Goal: Task Accomplishment & Management: Use online tool/utility

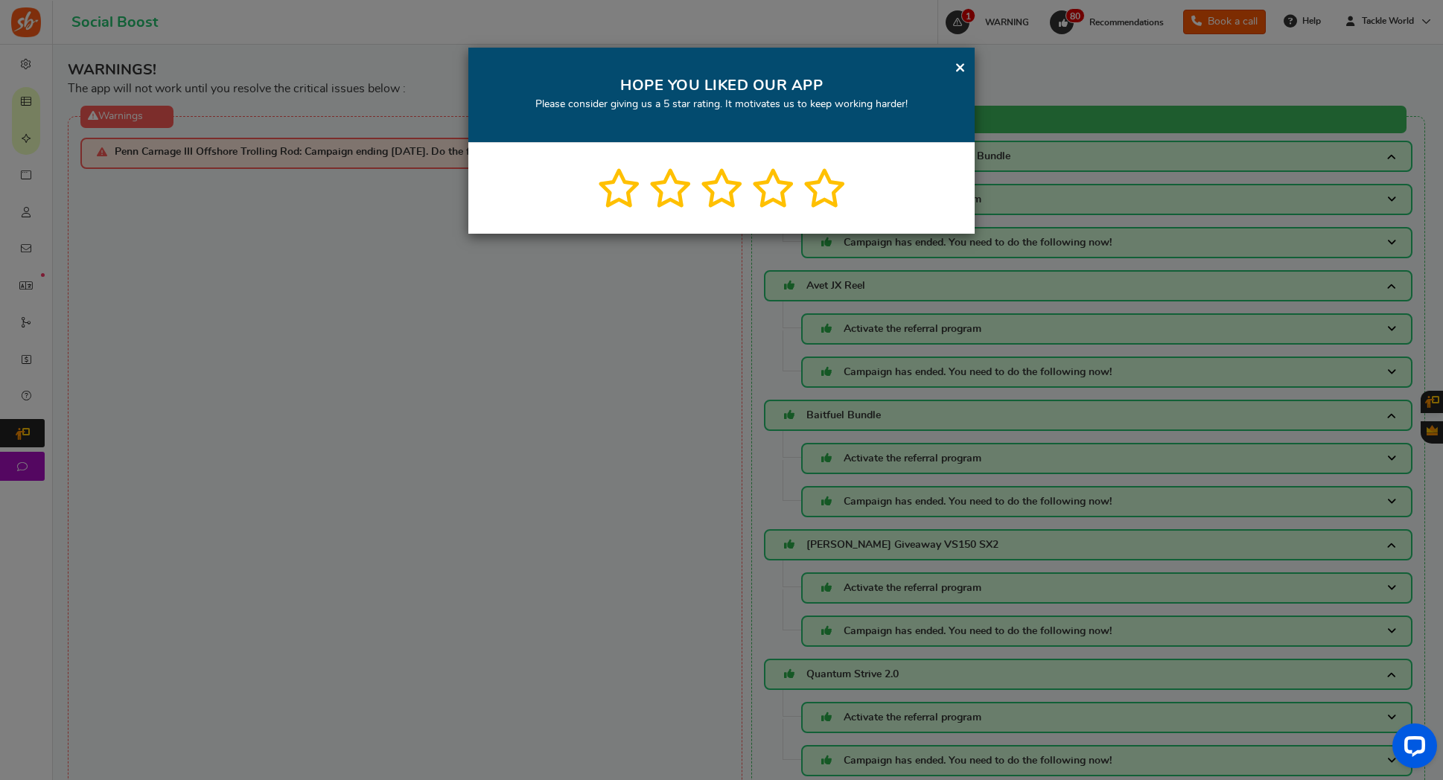
click at [966, 68] on div "× HOPE YOU LIKED OUR APP Please consider giving us a 5 star rating. It motivate…" at bounding box center [721, 95] width 506 height 95
click at [960, 69] on link "×" at bounding box center [959, 67] width 11 height 19
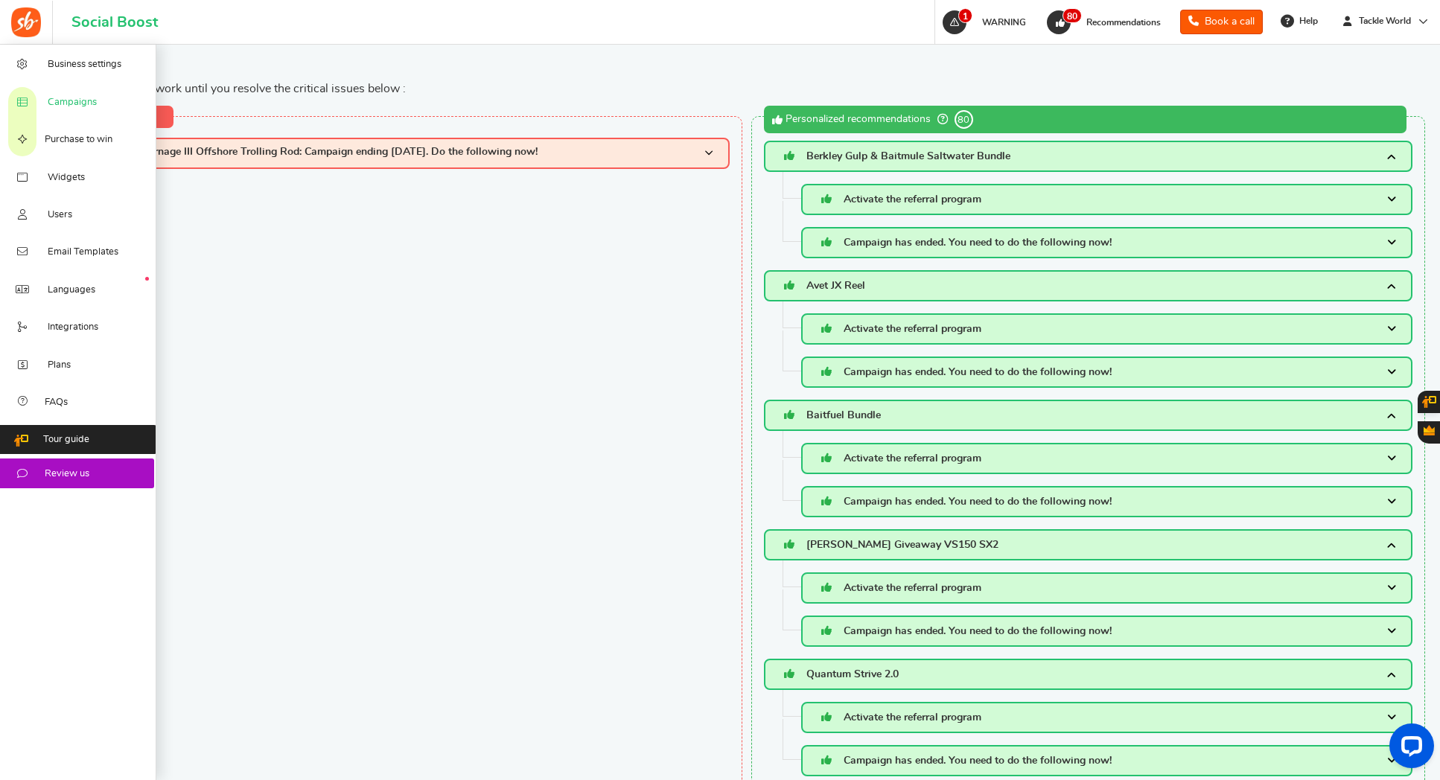
click at [85, 92] on link "Campaigns" at bounding box center [78, 101] width 156 height 37
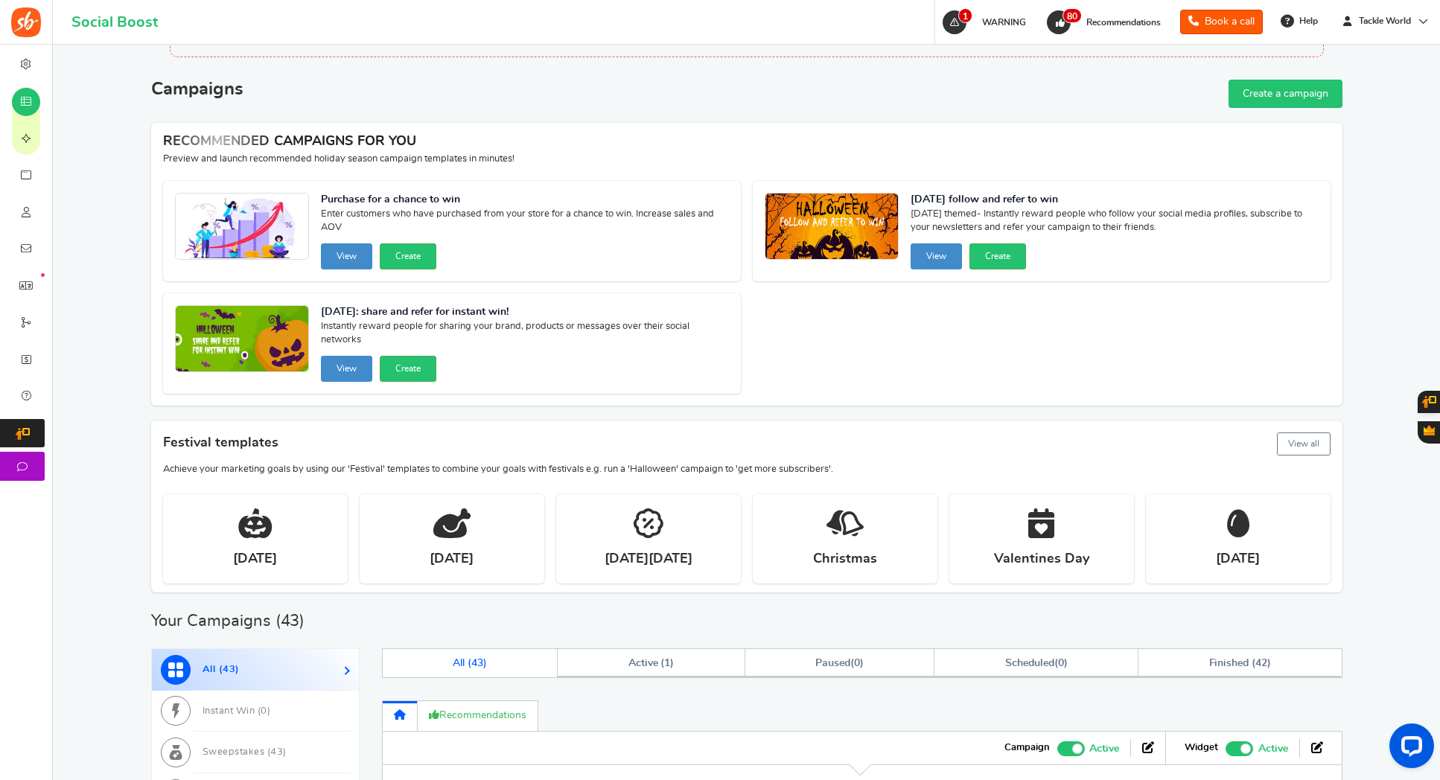
scroll to position [165, 0]
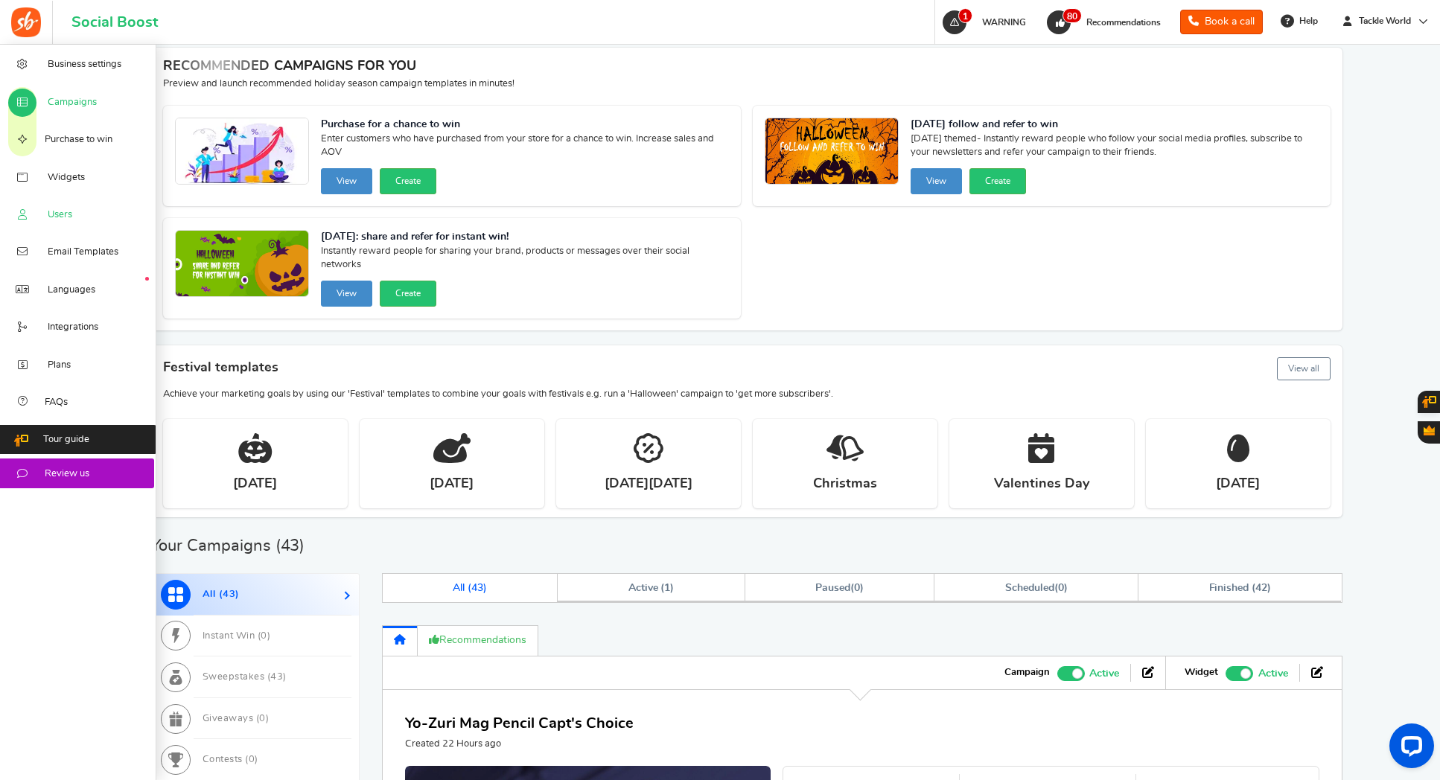
click at [44, 206] on link "Users" at bounding box center [78, 214] width 156 height 37
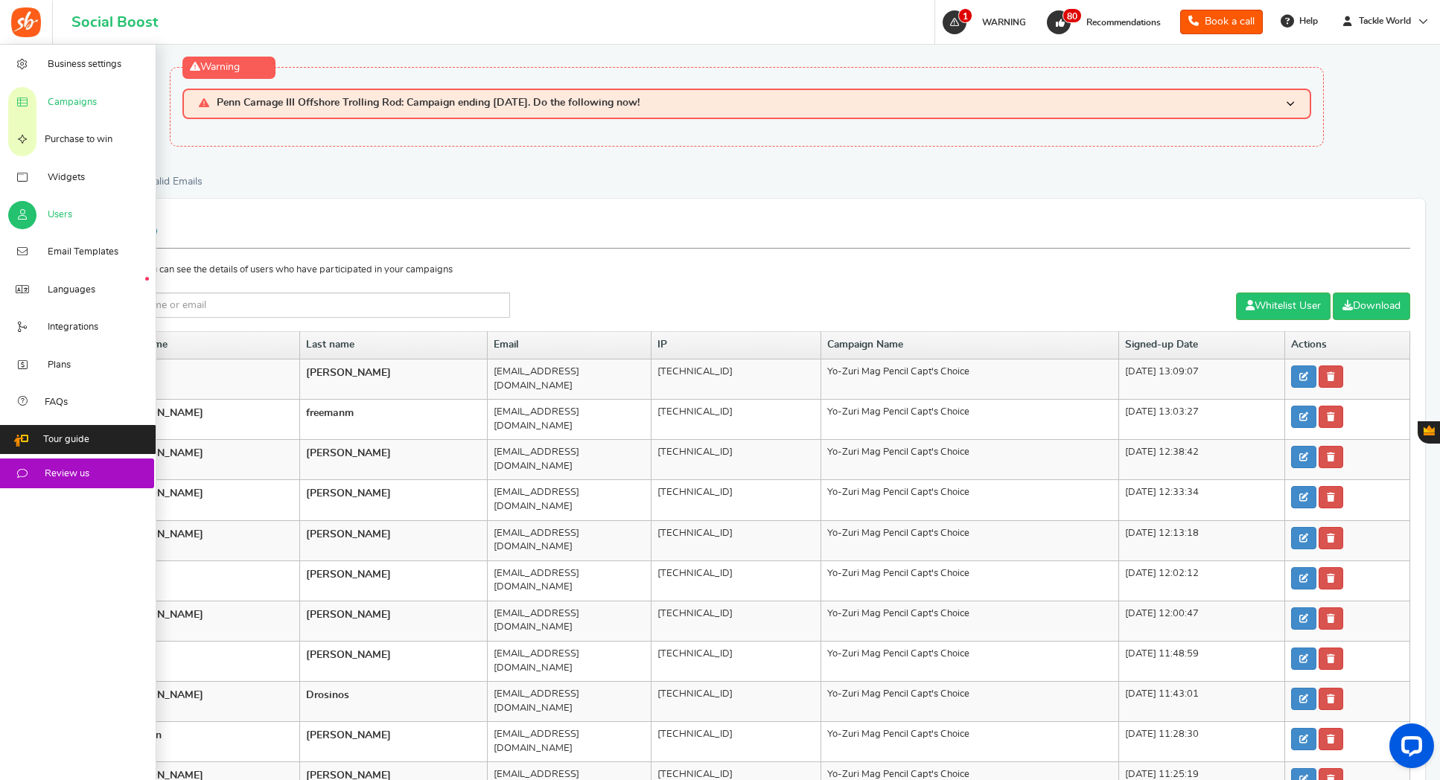
drag, startPoint x: 51, startPoint y: 102, endPoint x: 186, endPoint y: 174, distance: 152.9
click at [51, 102] on span "Campaigns" at bounding box center [72, 102] width 49 height 13
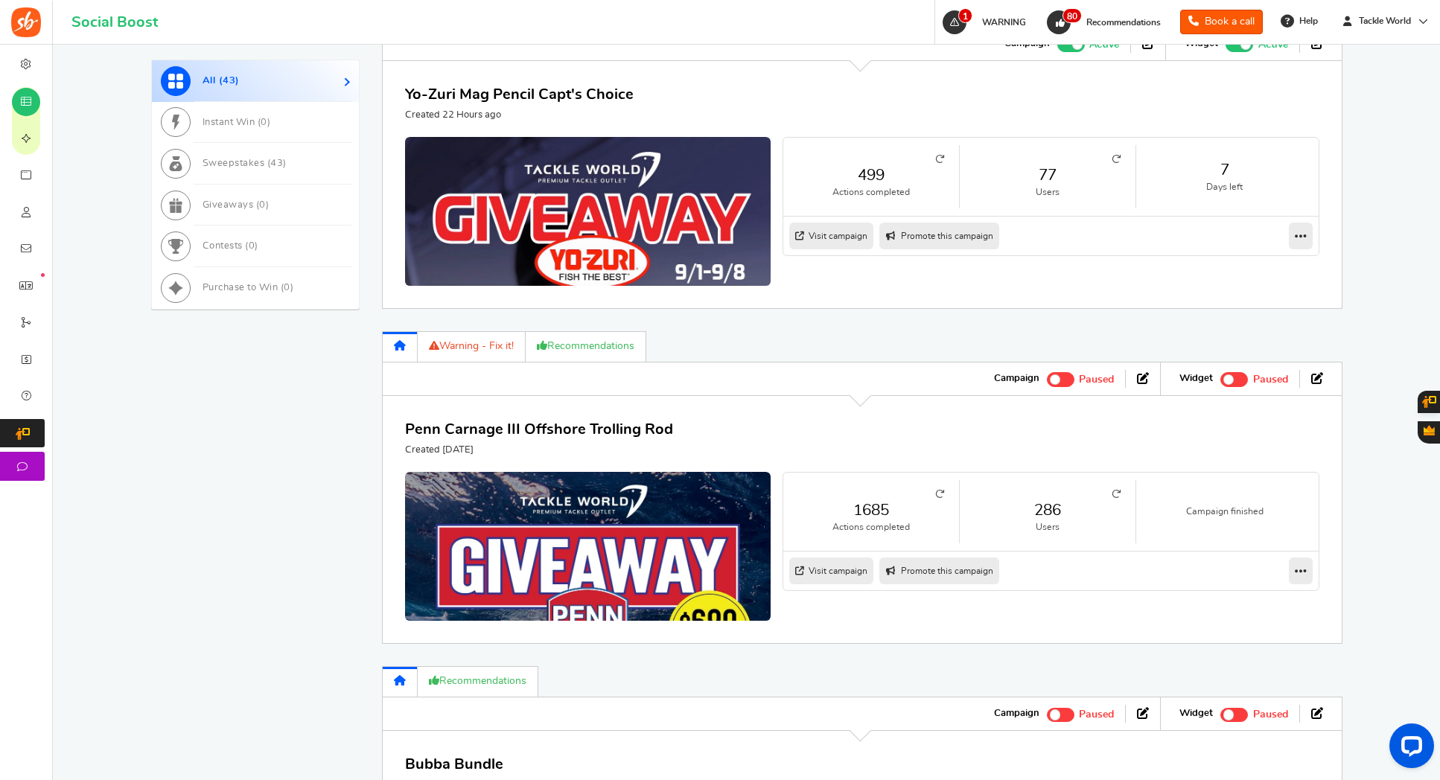
scroll to position [838, 0]
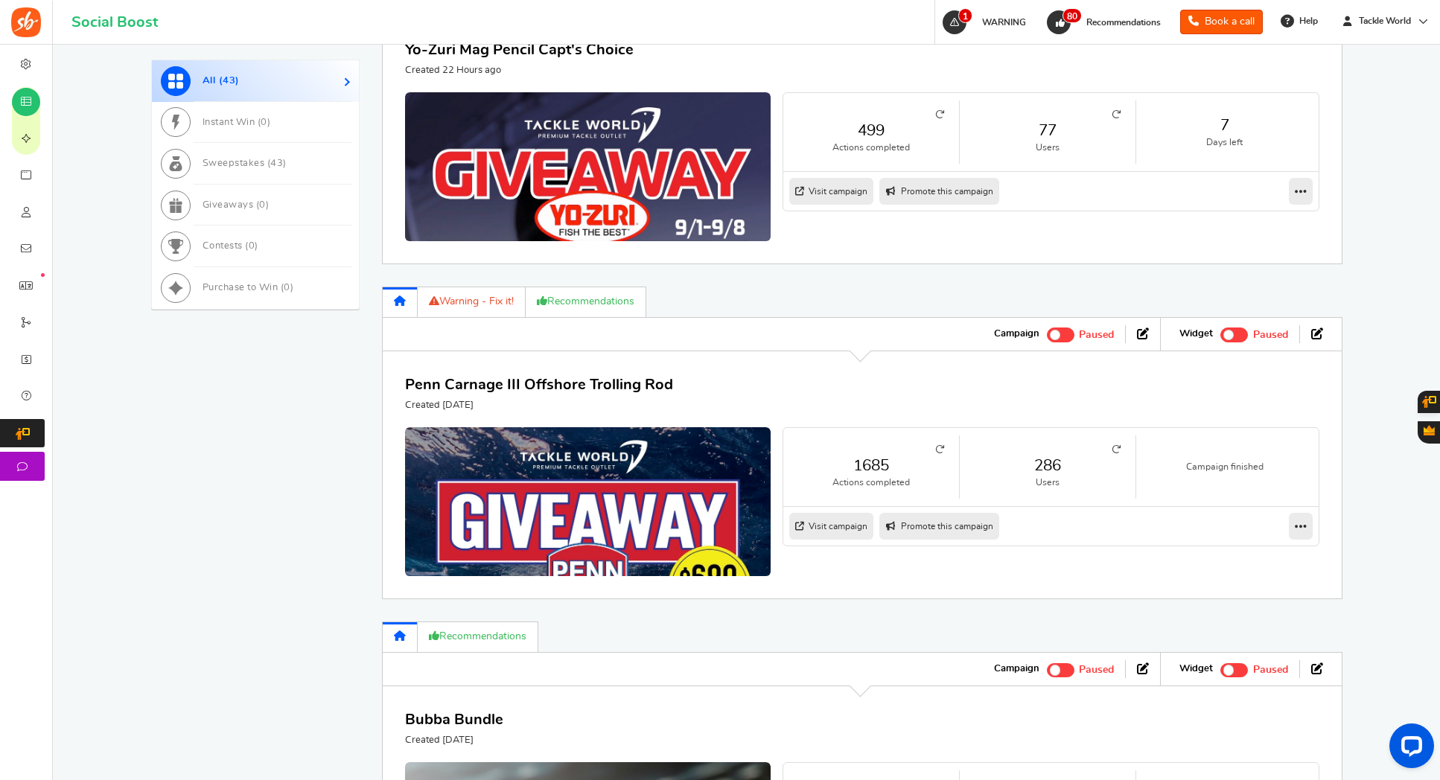
click at [1050, 461] on link "286" at bounding box center [1048, 466] width 146 height 22
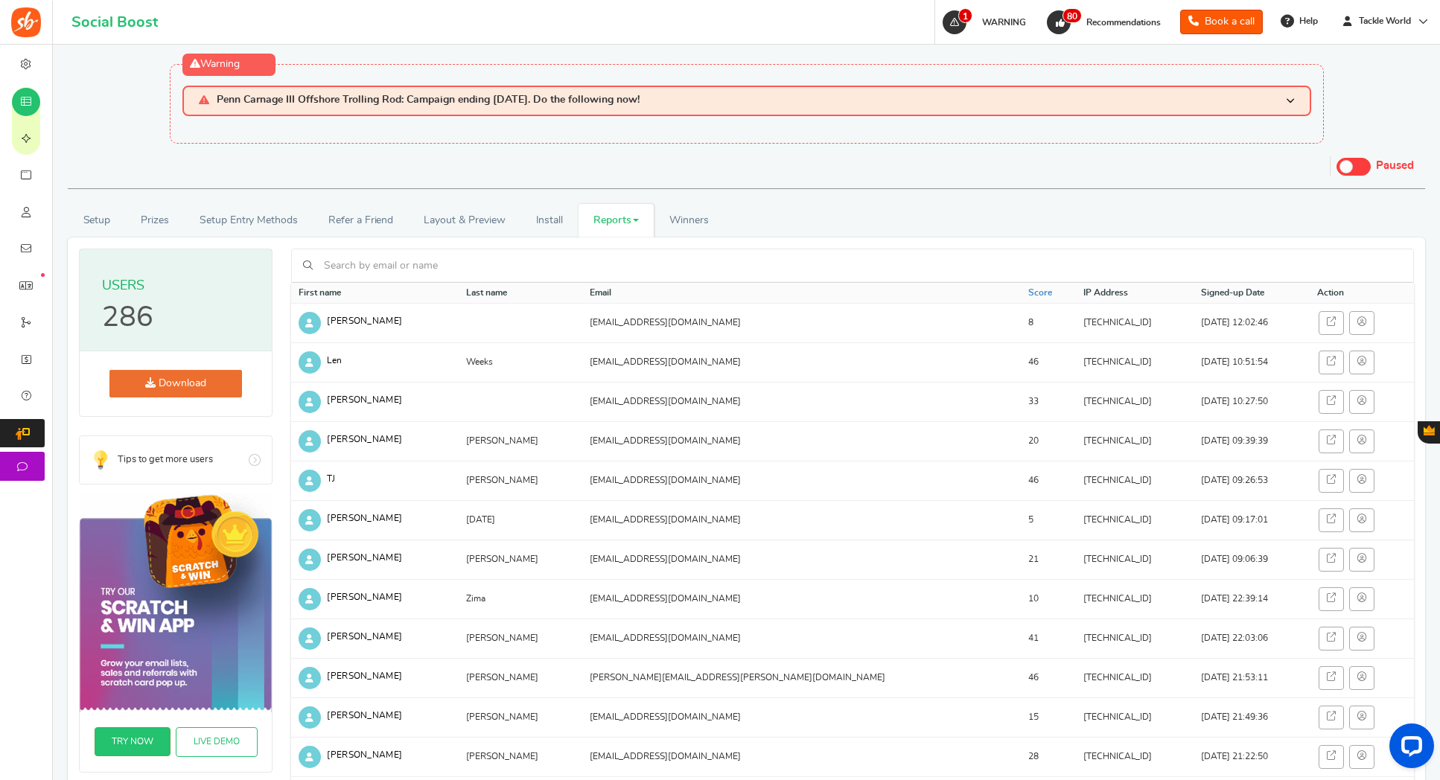
click at [625, 229] on link "Reports" at bounding box center [616, 221] width 76 height 34
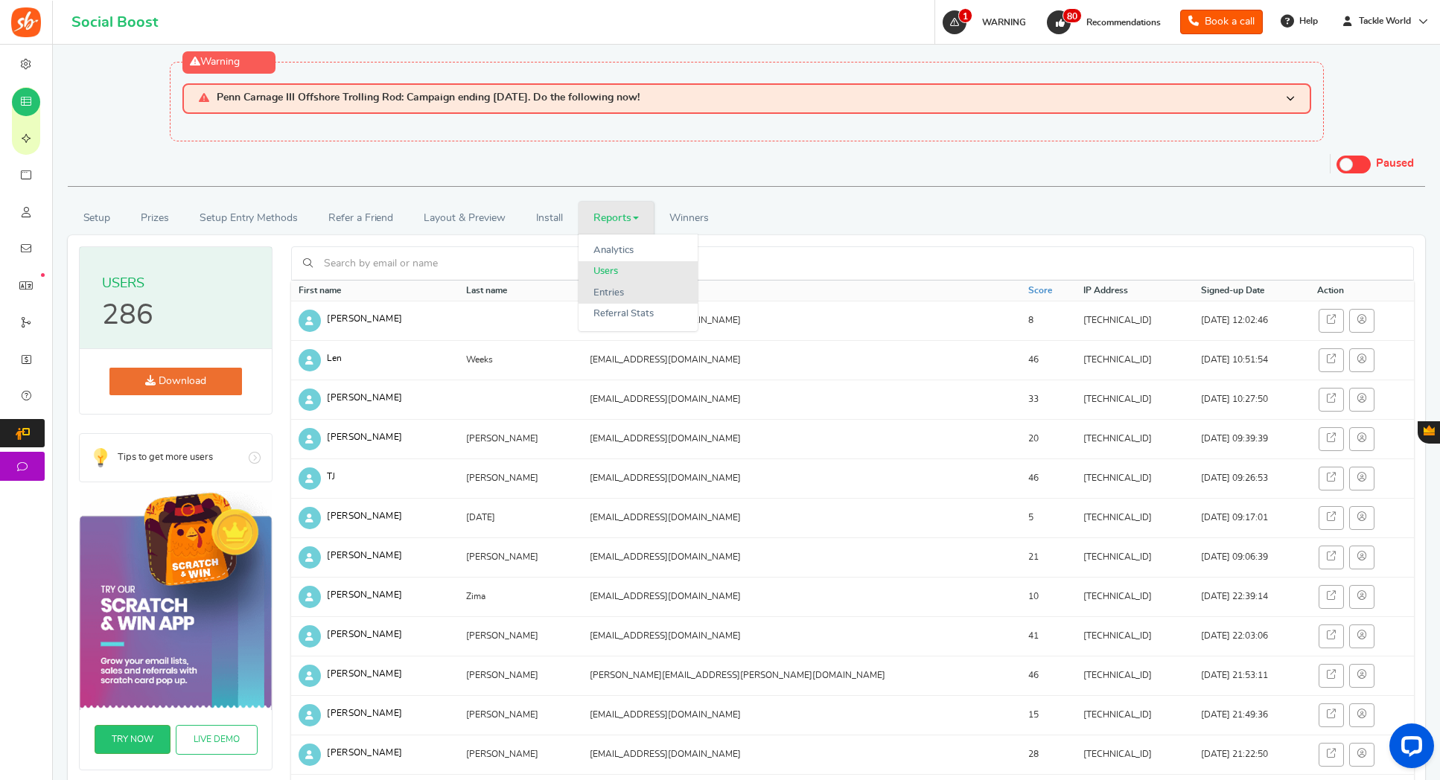
click at [623, 287] on link "Entries" at bounding box center [637, 294] width 119 height 22
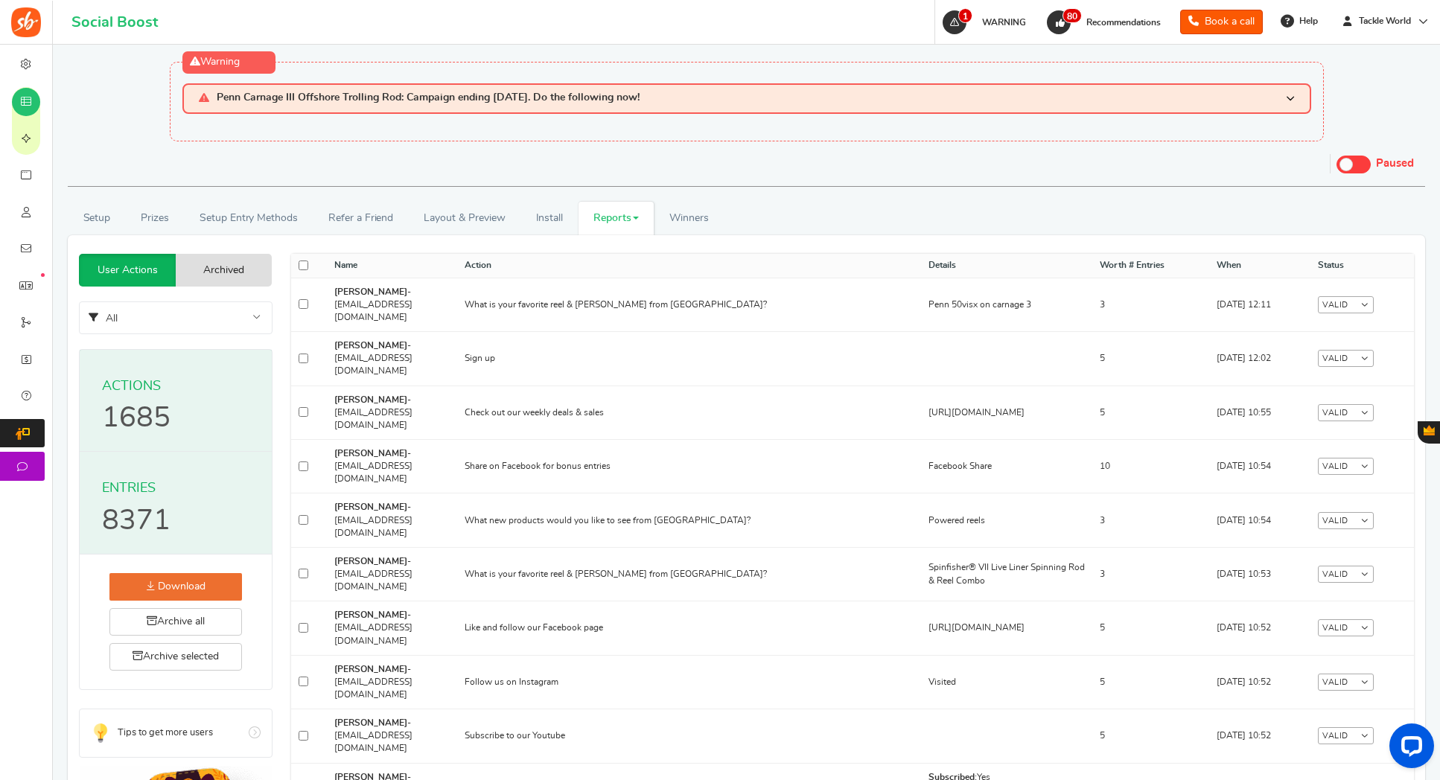
click at [636, 218] on span at bounding box center [636, 218] width 6 height 3
click at [626, 266] on link "Users" at bounding box center [637, 272] width 119 height 22
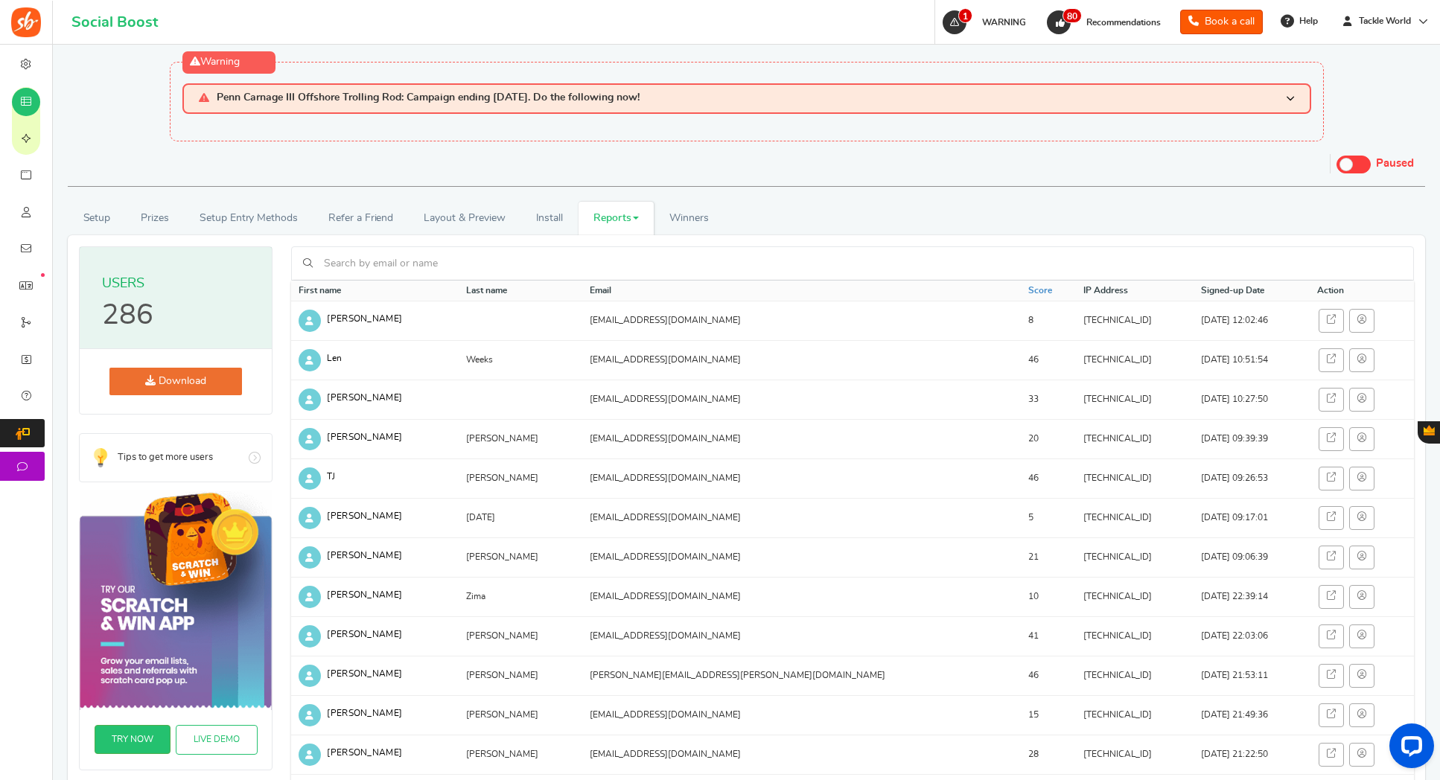
click at [179, 382] on link "Download" at bounding box center [175, 382] width 133 height 28
